Goal: Check status

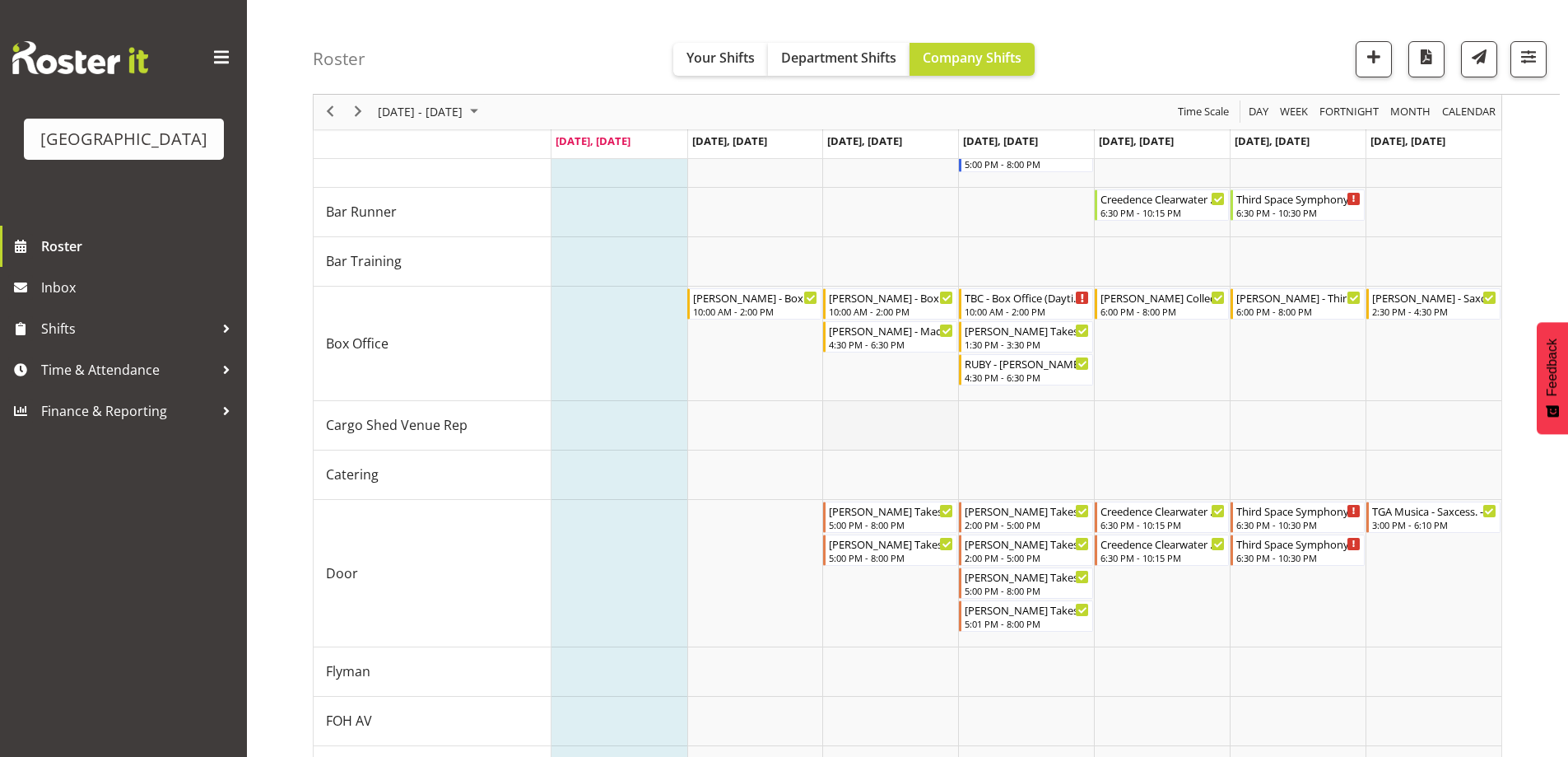
scroll to position [217, 0]
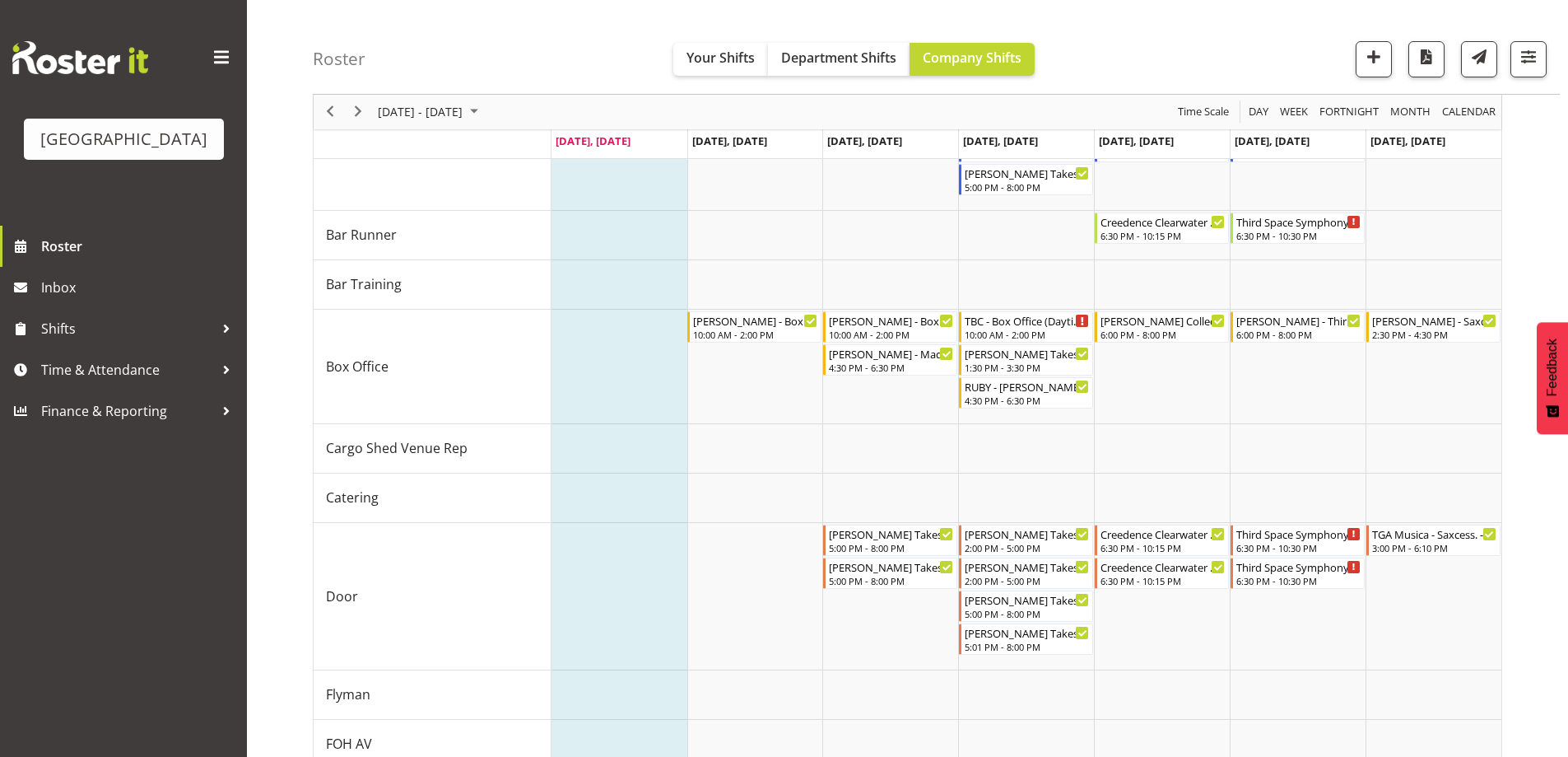
click at [560, 33] on div "Roster Your Shifts Department Shifts Company Shifts All Locations [GEOGRAPHIC_D…" at bounding box center [936, 47] width 1247 height 95
click at [530, 35] on div "Roster Your Shifts Department Shifts Company Shifts All Locations [GEOGRAPHIC_D…" at bounding box center [936, 47] width 1247 height 95
click at [1186, 42] on div "Roster Your Shifts Department Shifts Company Shifts All Locations [GEOGRAPHIC_D…" at bounding box center [936, 47] width 1247 height 95
click at [448, 114] on span "[DATE] - [DATE]" at bounding box center [420, 112] width 88 height 21
click at [449, 311] on span "27" at bounding box center [448, 322] width 25 height 25
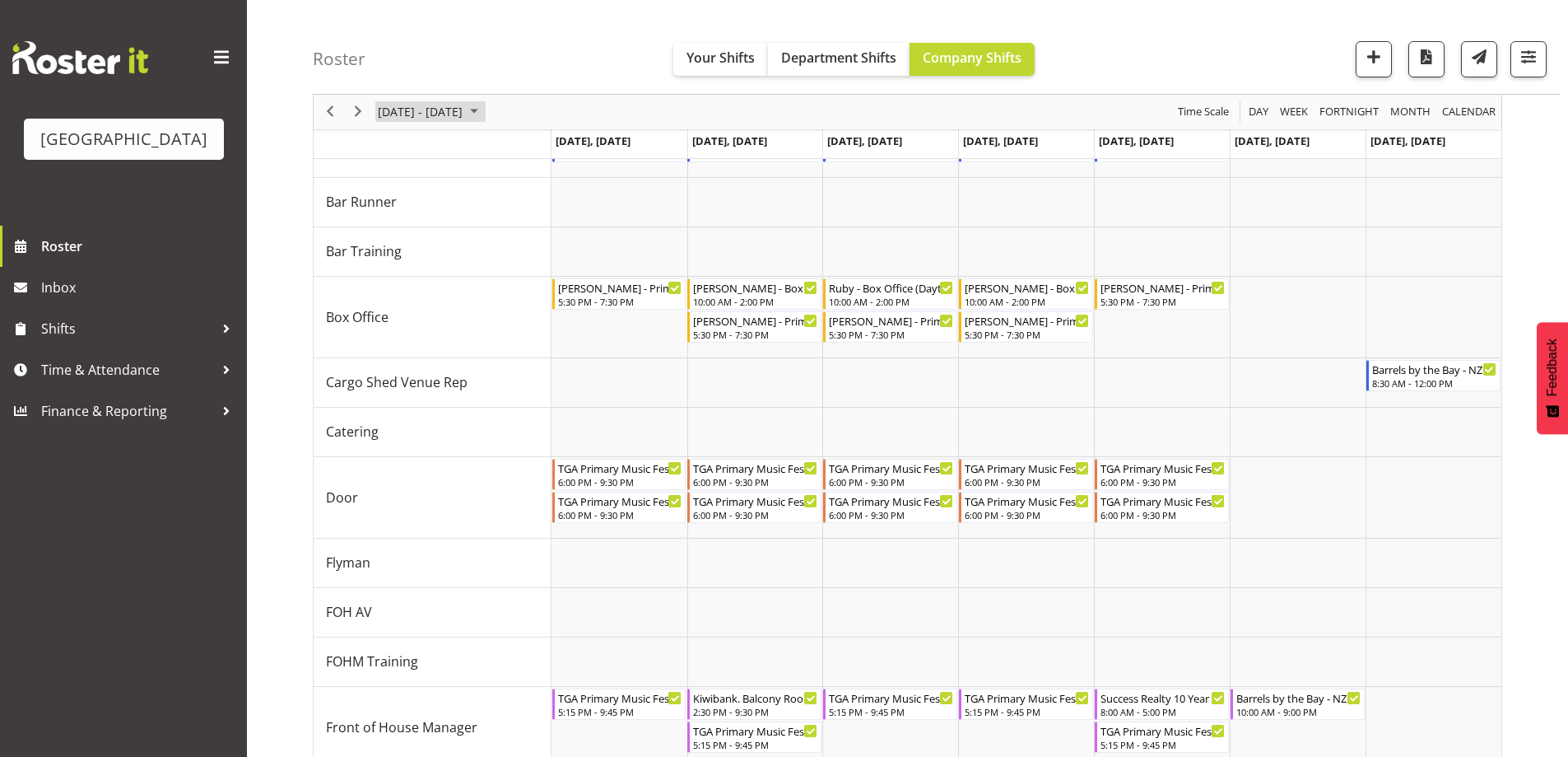
click at [419, 110] on span "[DATE] - [DATE]" at bounding box center [420, 112] width 88 height 21
click at [549, 151] on span "next month" at bounding box center [551, 152] width 28 height 29
click at [388, 210] on span "1" at bounding box center [396, 210] width 25 height 25
